Goal: Task Accomplishment & Management: Manage account settings

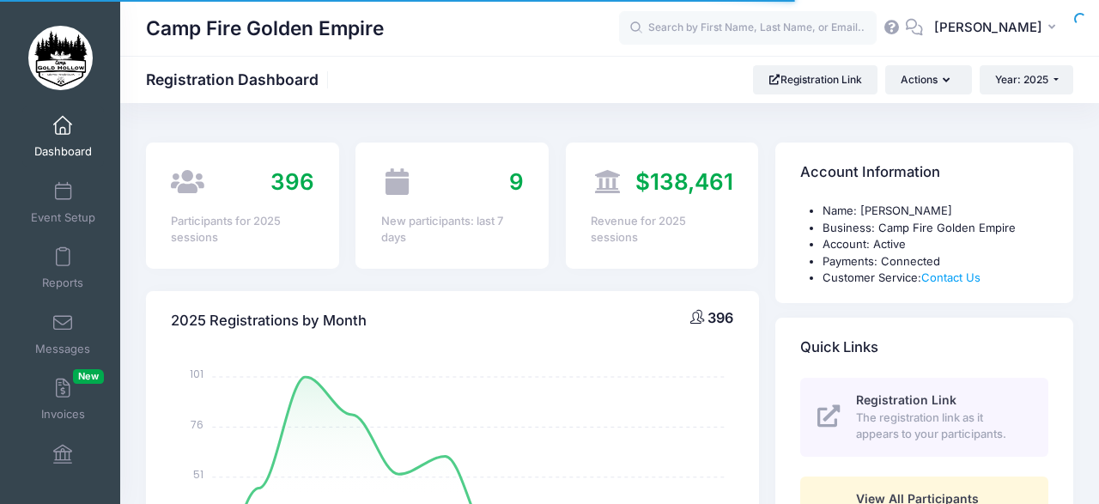
select select
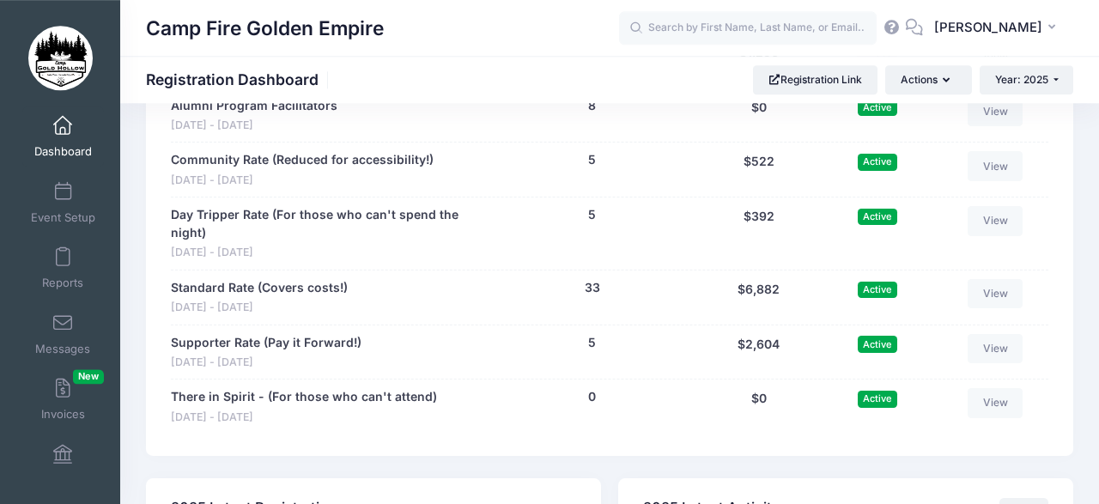
scroll to position [1931, 0]
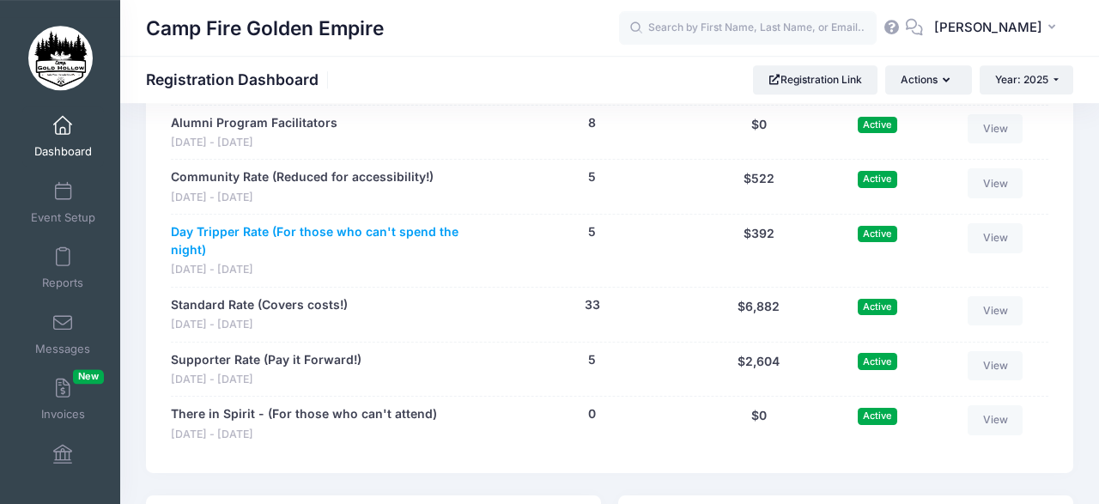
click at [338, 227] on link "Day Tripper Rate (For those who can't spend the night)" at bounding box center [325, 241] width 308 height 36
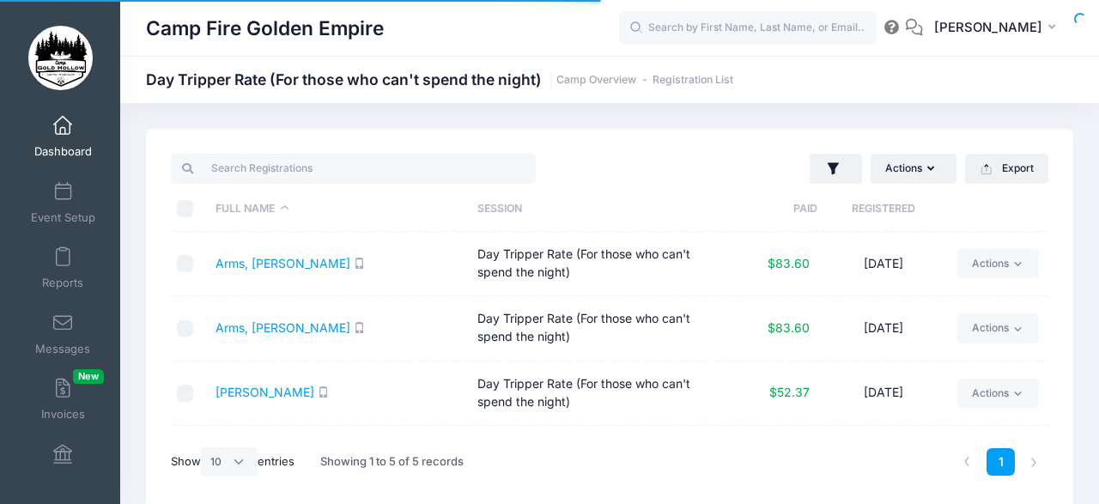
select select "10"
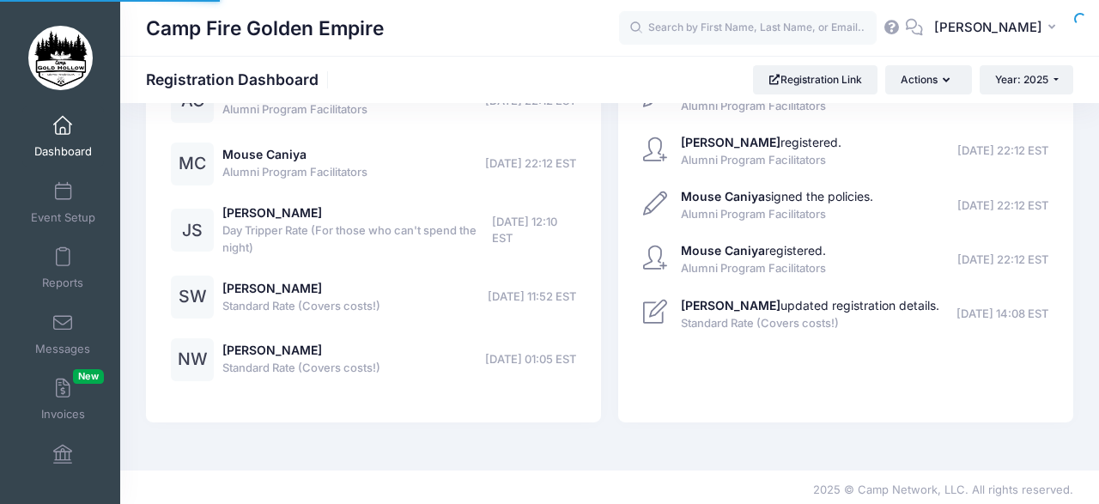
select select
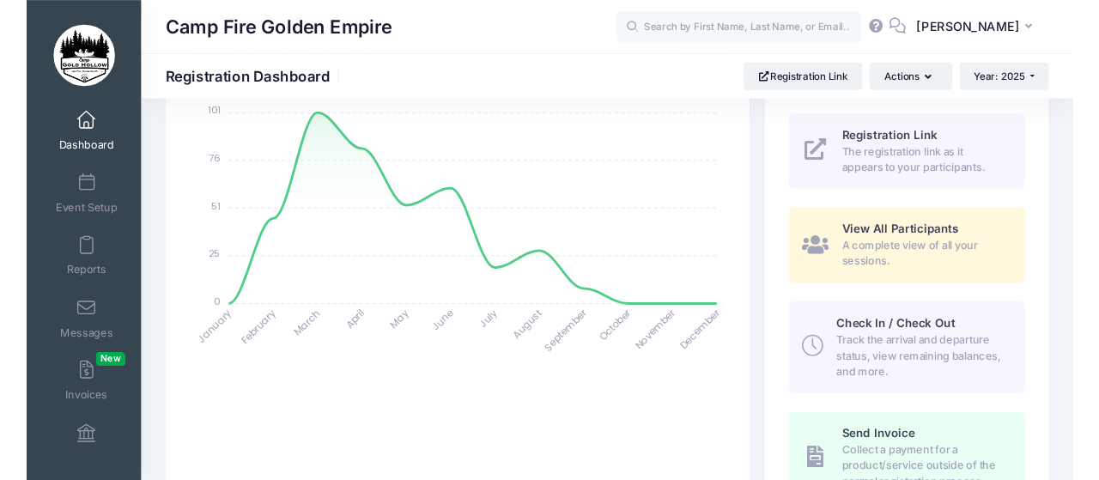
scroll to position [249, 0]
